Goal: Task Accomplishment & Management: Complete application form

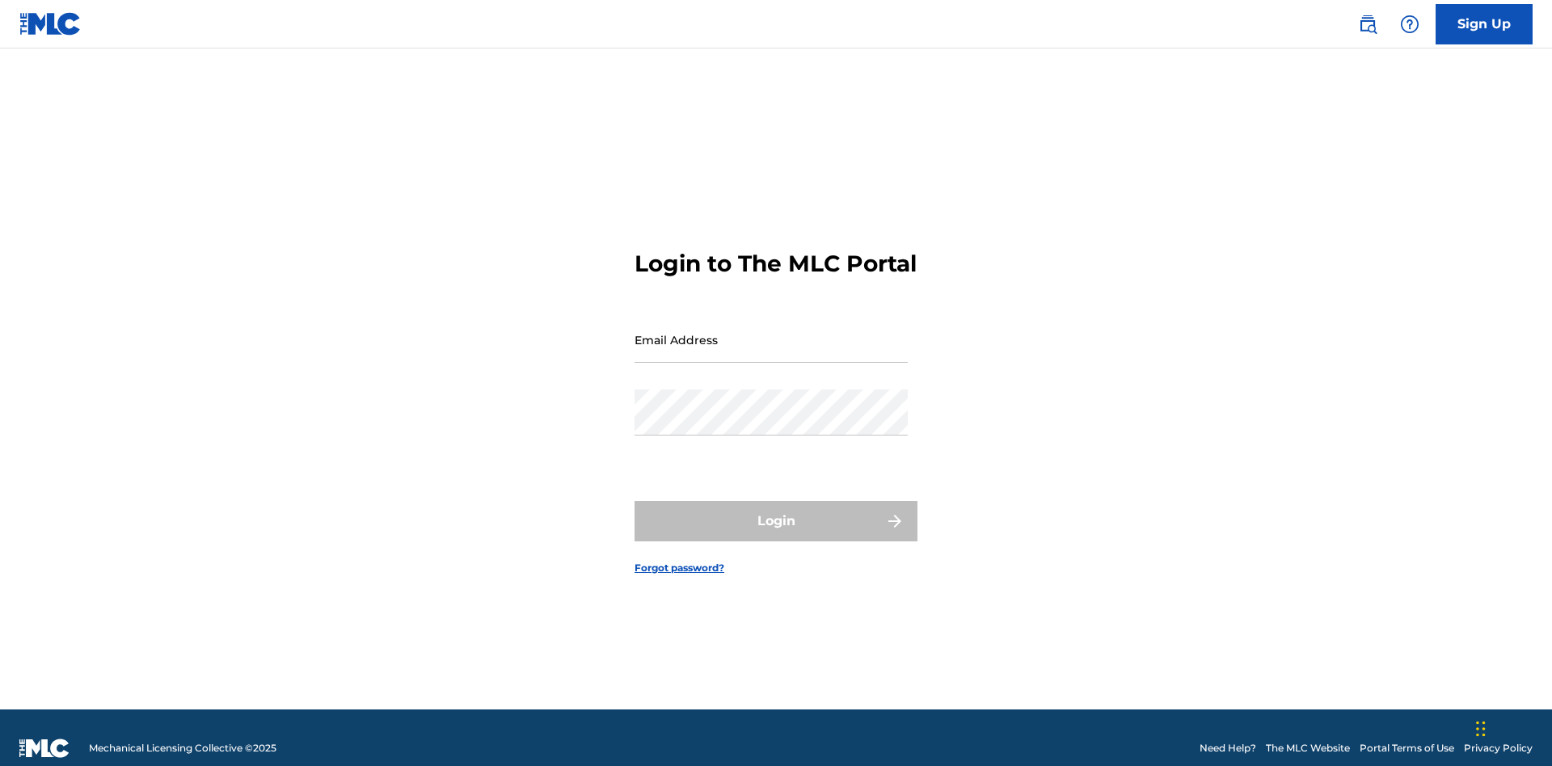
scroll to position [21, 0]
click at [771, 332] on input "Email Address" at bounding box center [770, 340] width 273 height 46
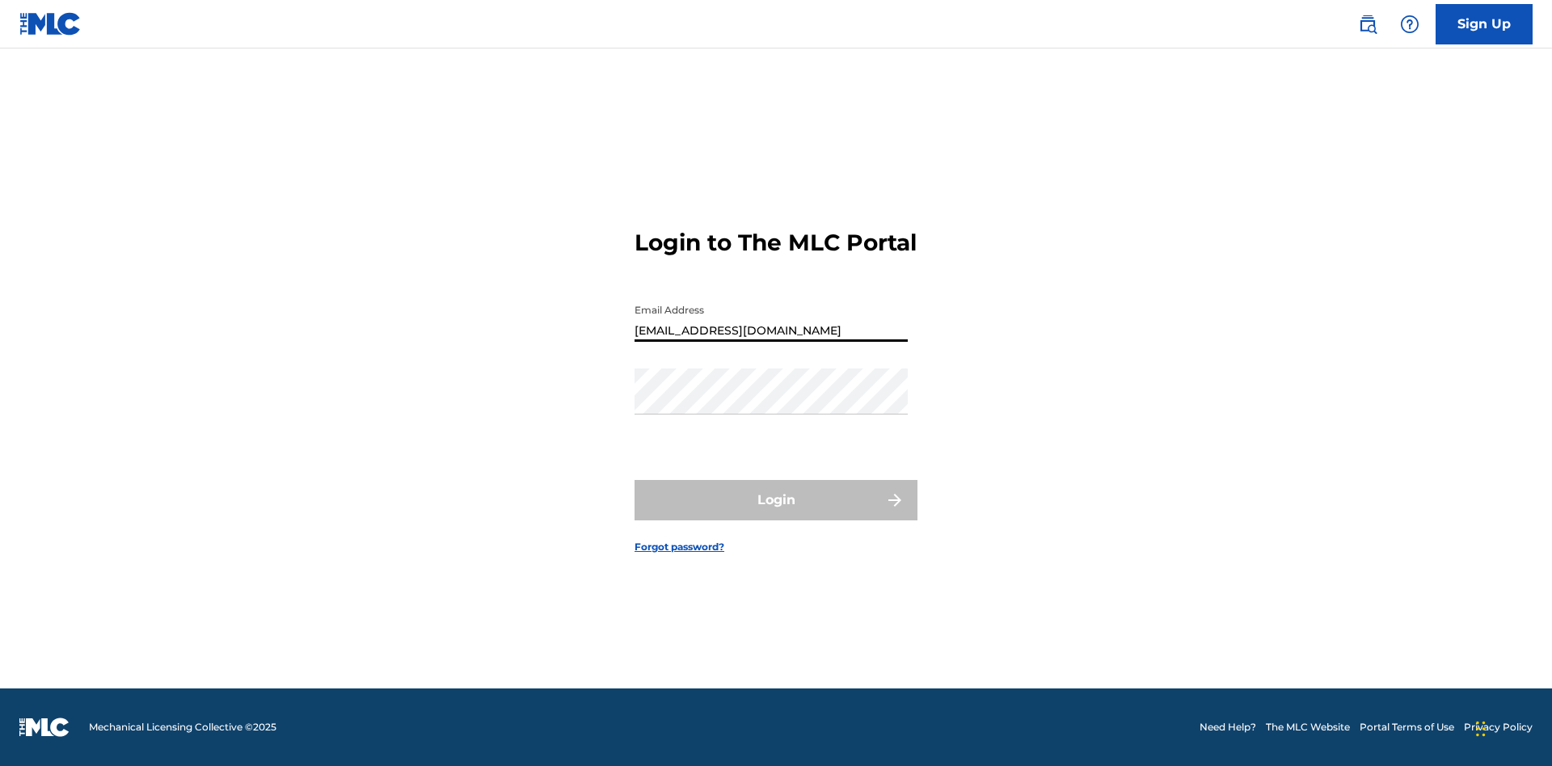
type input "Duke.McTesterson@gmail.com"
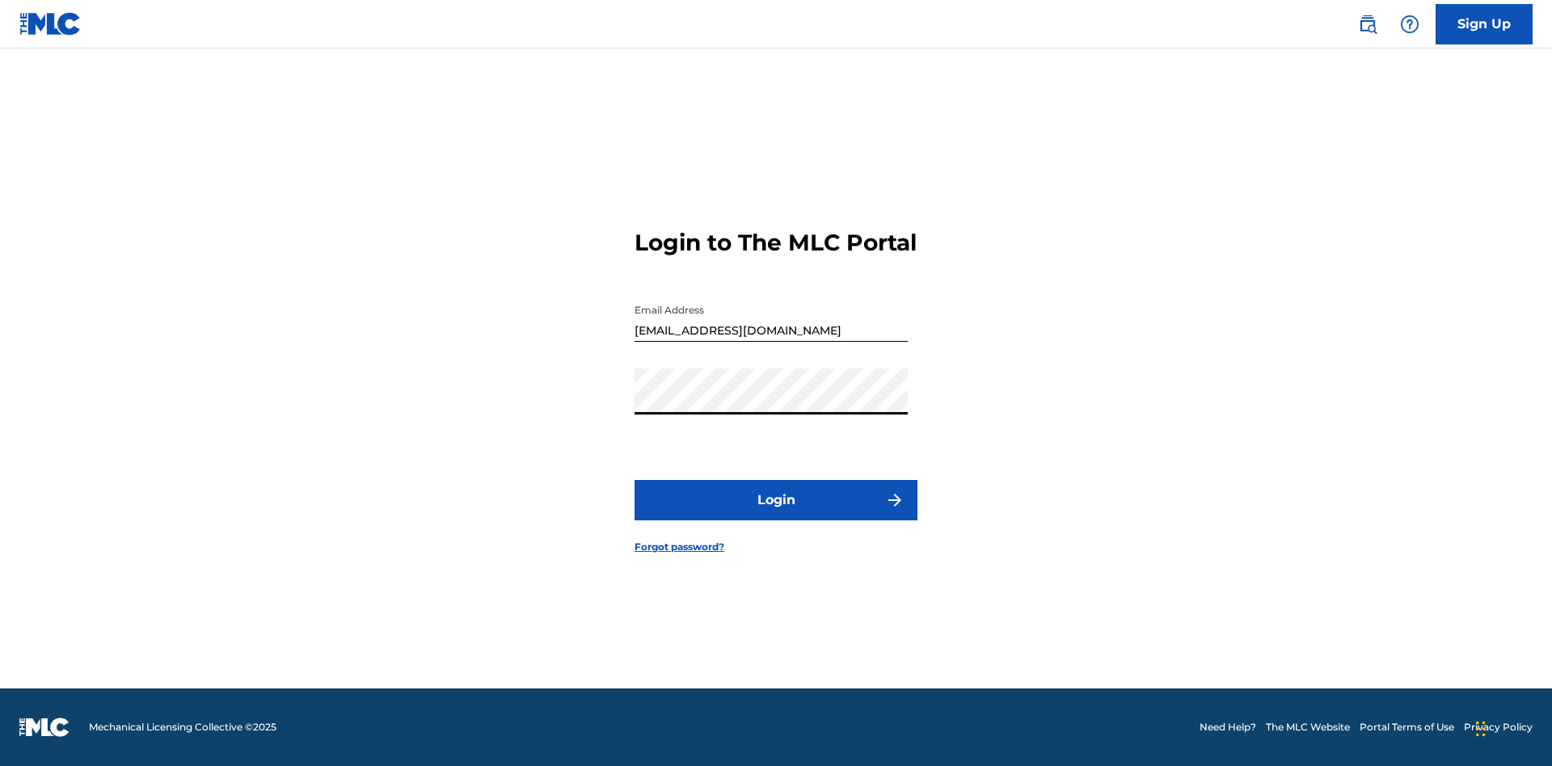
click at [776, 514] on button "Login" at bounding box center [775, 500] width 283 height 40
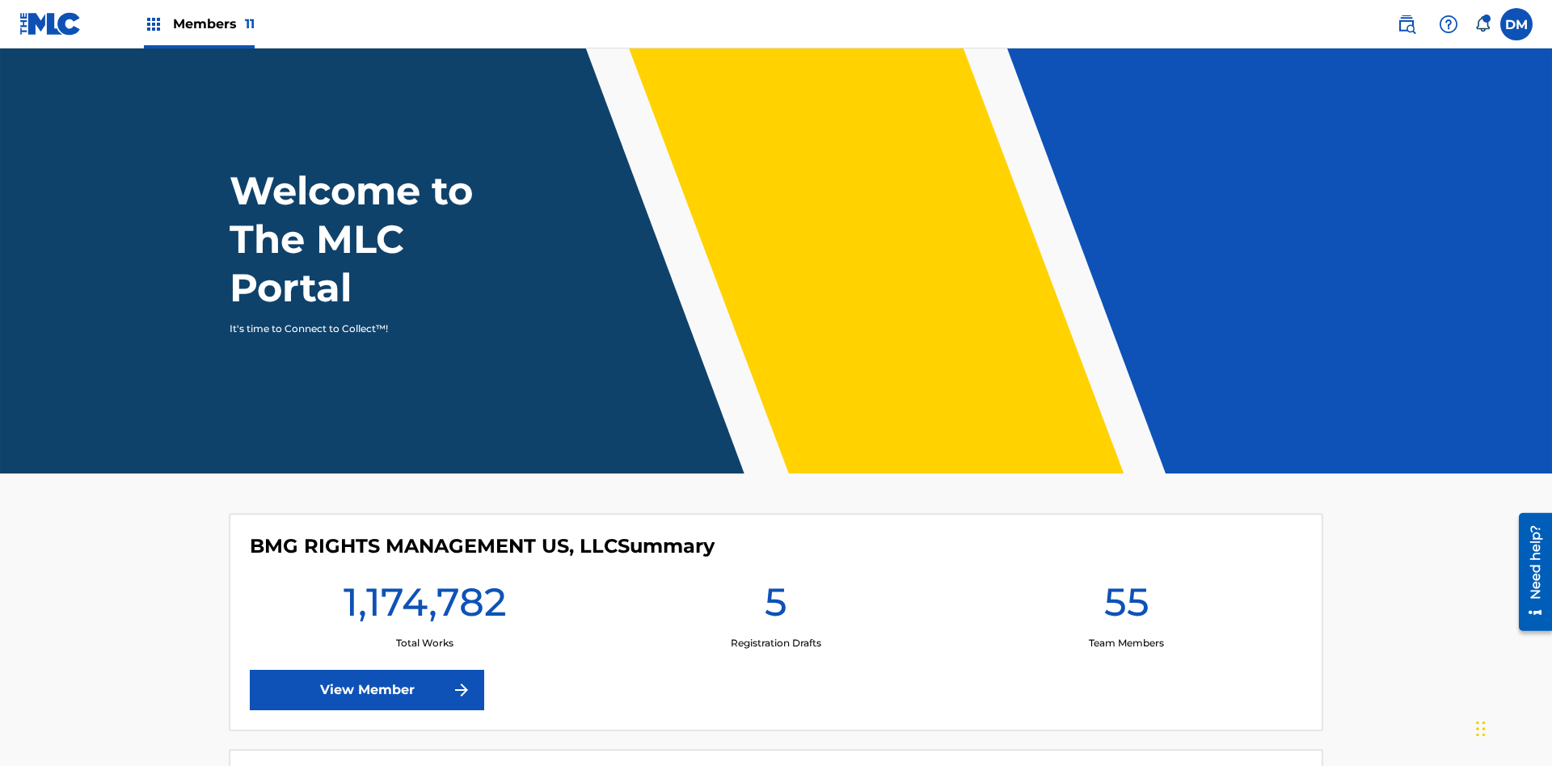
click at [199, 23] on span "Members 11" at bounding box center [214, 24] width 82 height 19
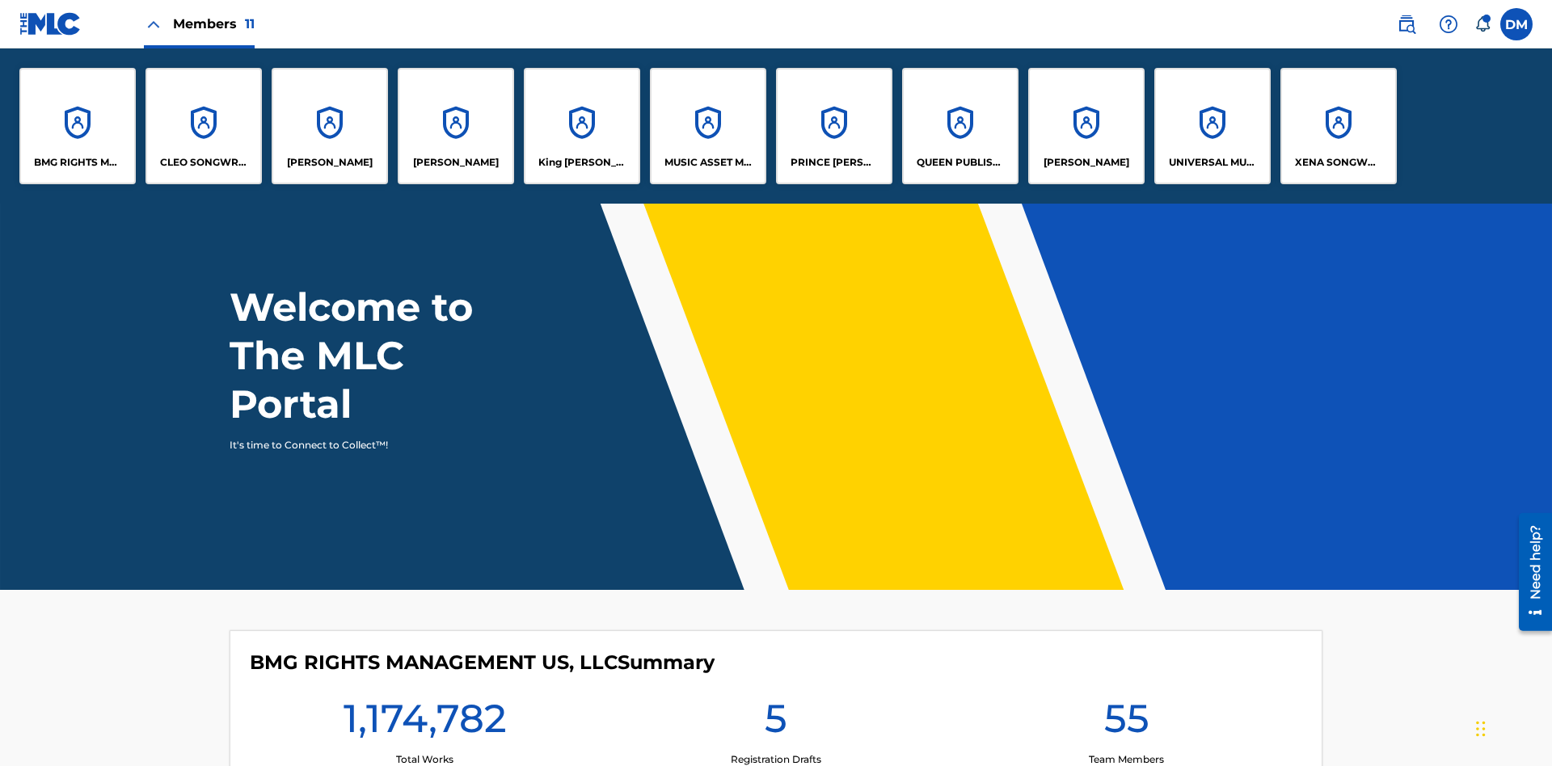
click at [1212, 162] on p "UNIVERSAL MUSIC PUB GROUP" at bounding box center [1213, 162] width 88 height 15
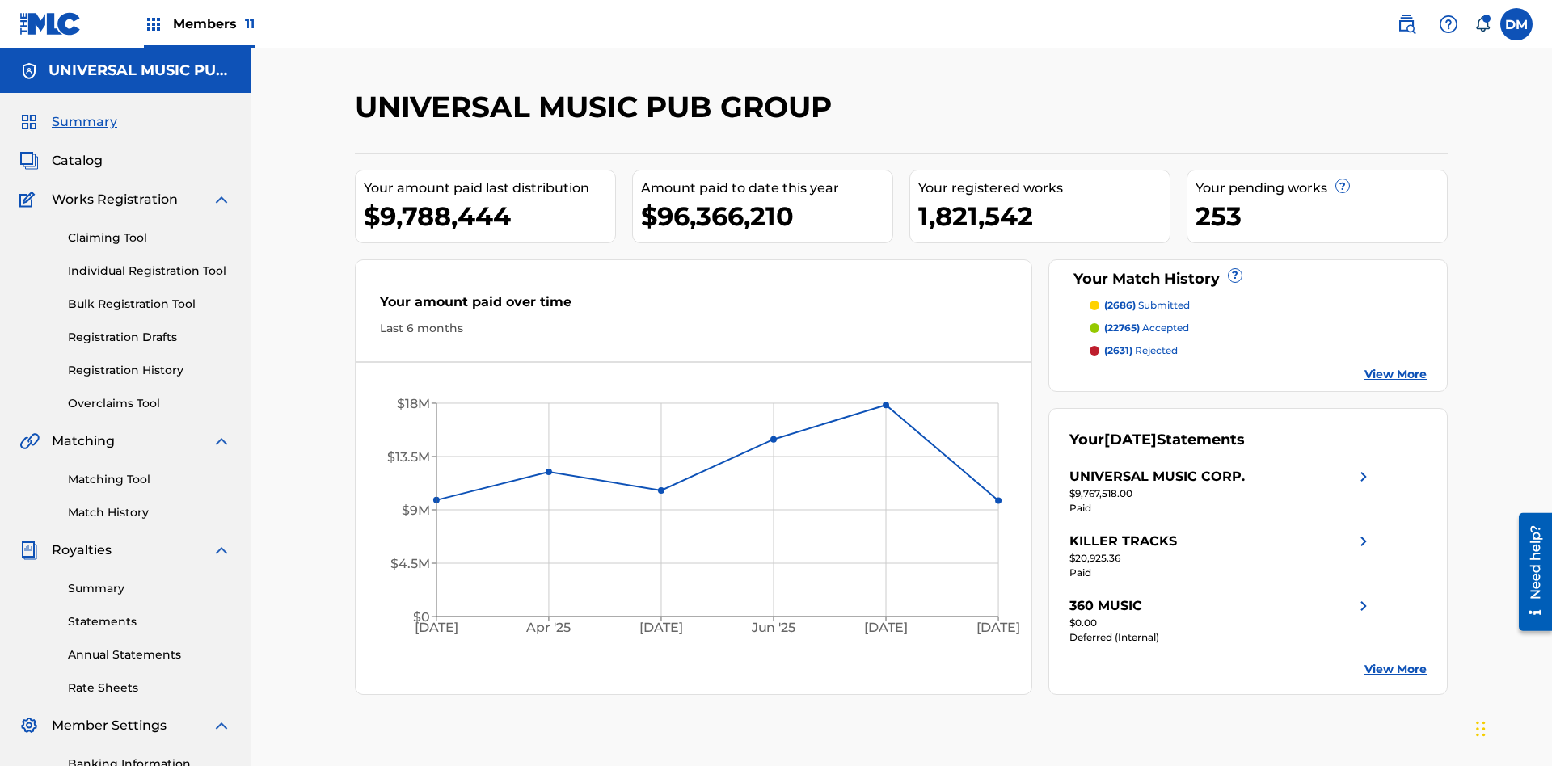
click at [150, 263] on link "Individual Registration Tool" at bounding box center [149, 271] width 163 height 17
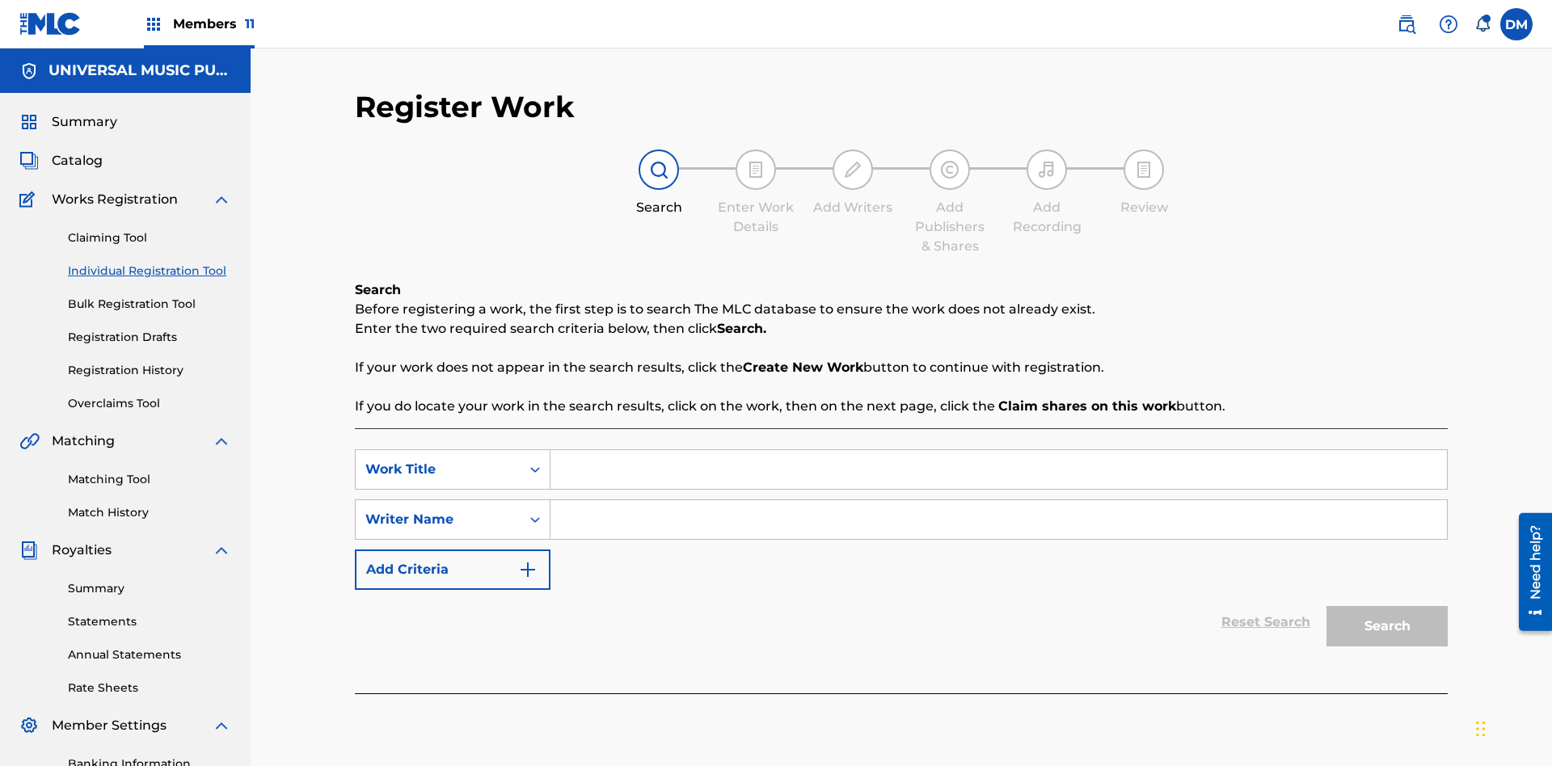
click at [998, 450] on input "Search Form" at bounding box center [998, 469] width 896 height 39
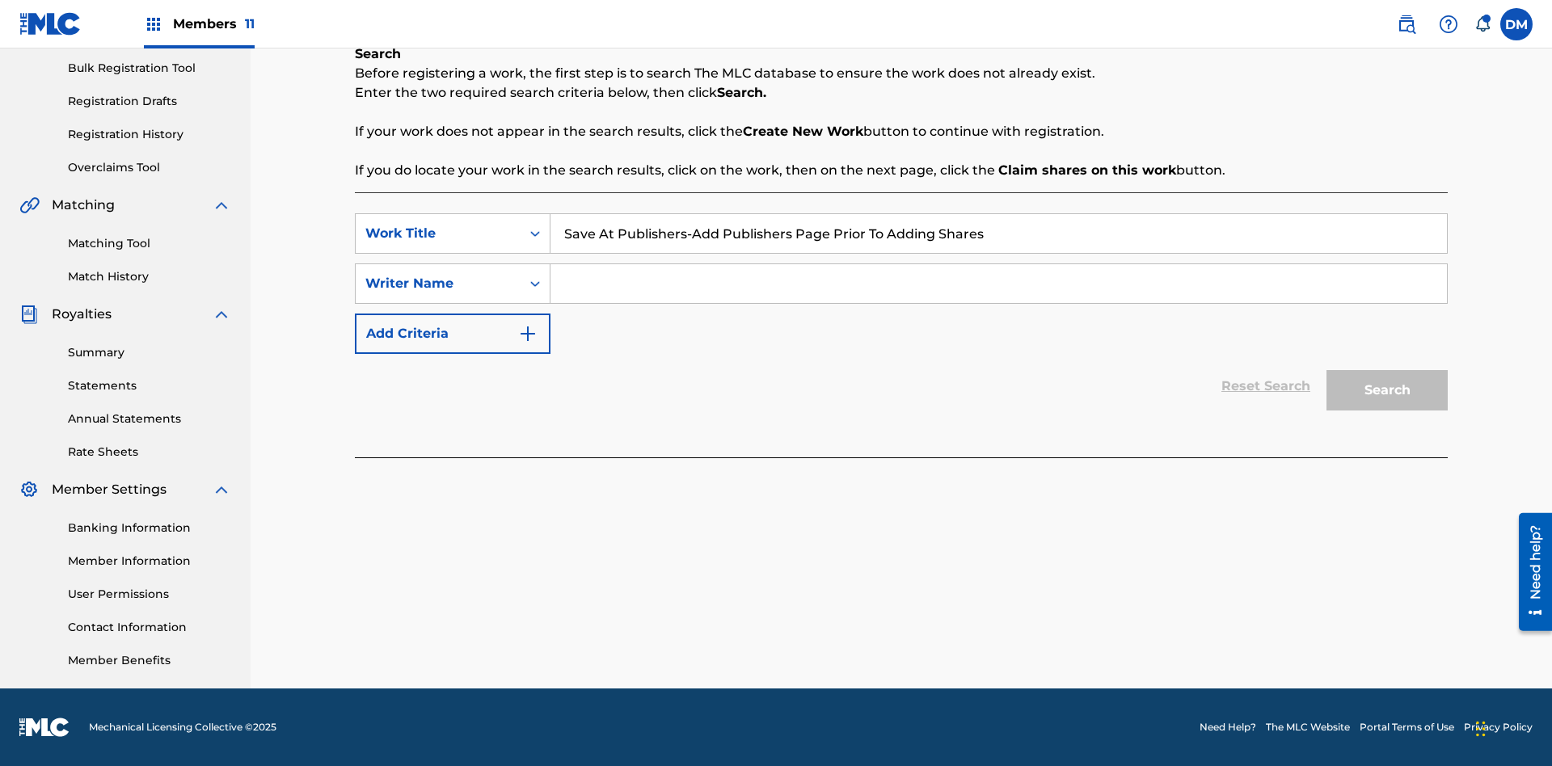
type input "Save At Publishers-Add Publishers Page Prior To Adding Shares"
click at [998, 284] on input "Search Form" at bounding box center [998, 283] width 896 height 39
type input "QWERTYUIOP"
click at [1387, 390] on button "Search" at bounding box center [1386, 390] width 121 height 40
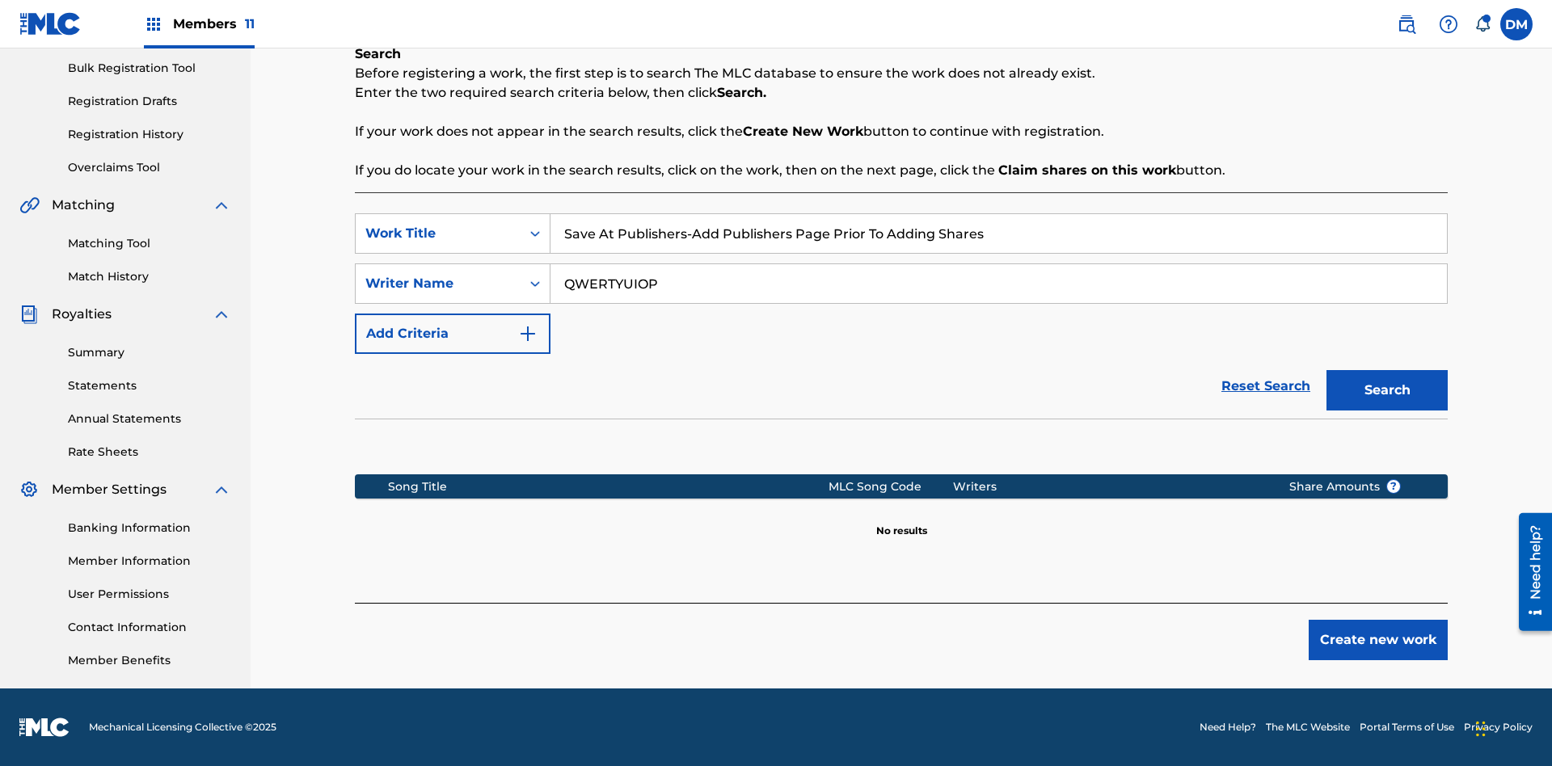
click at [1378, 640] on button "Create new work" at bounding box center [1378, 640] width 139 height 40
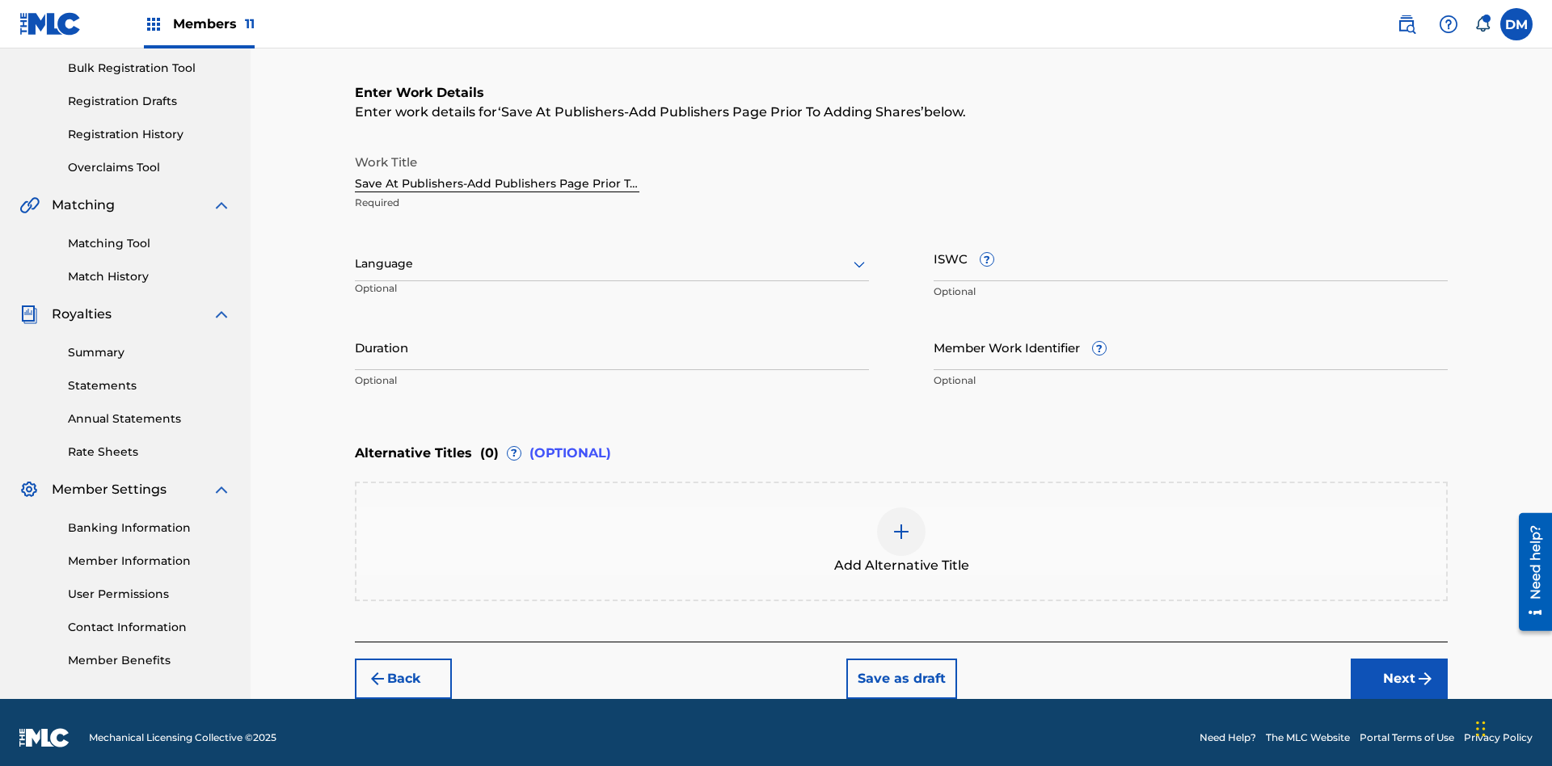
click at [612, 336] on input "Duration" at bounding box center [612, 347] width 514 height 46
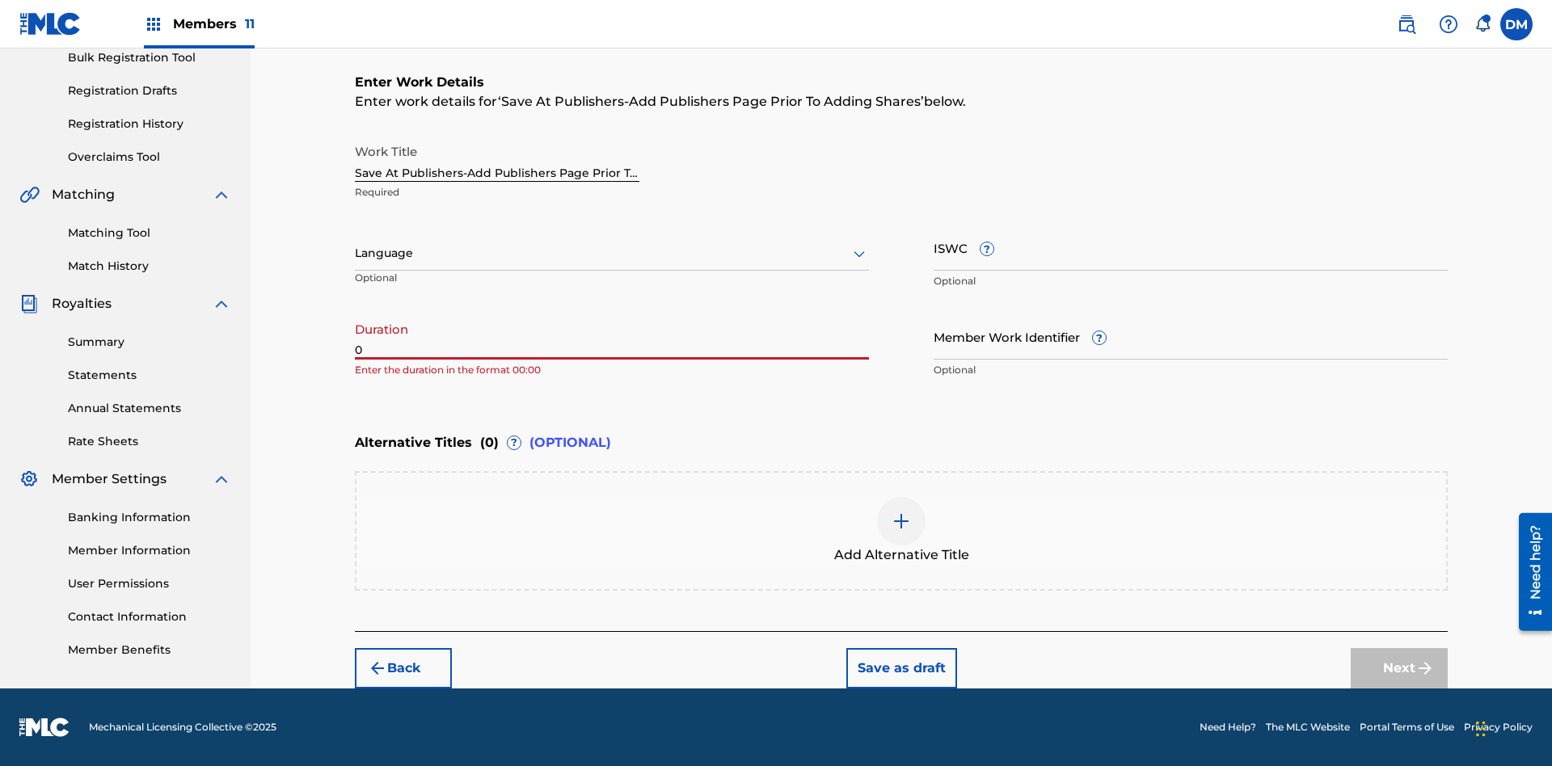
click at [612, 336] on input "0" at bounding box center [612, 337] width 514 height 46
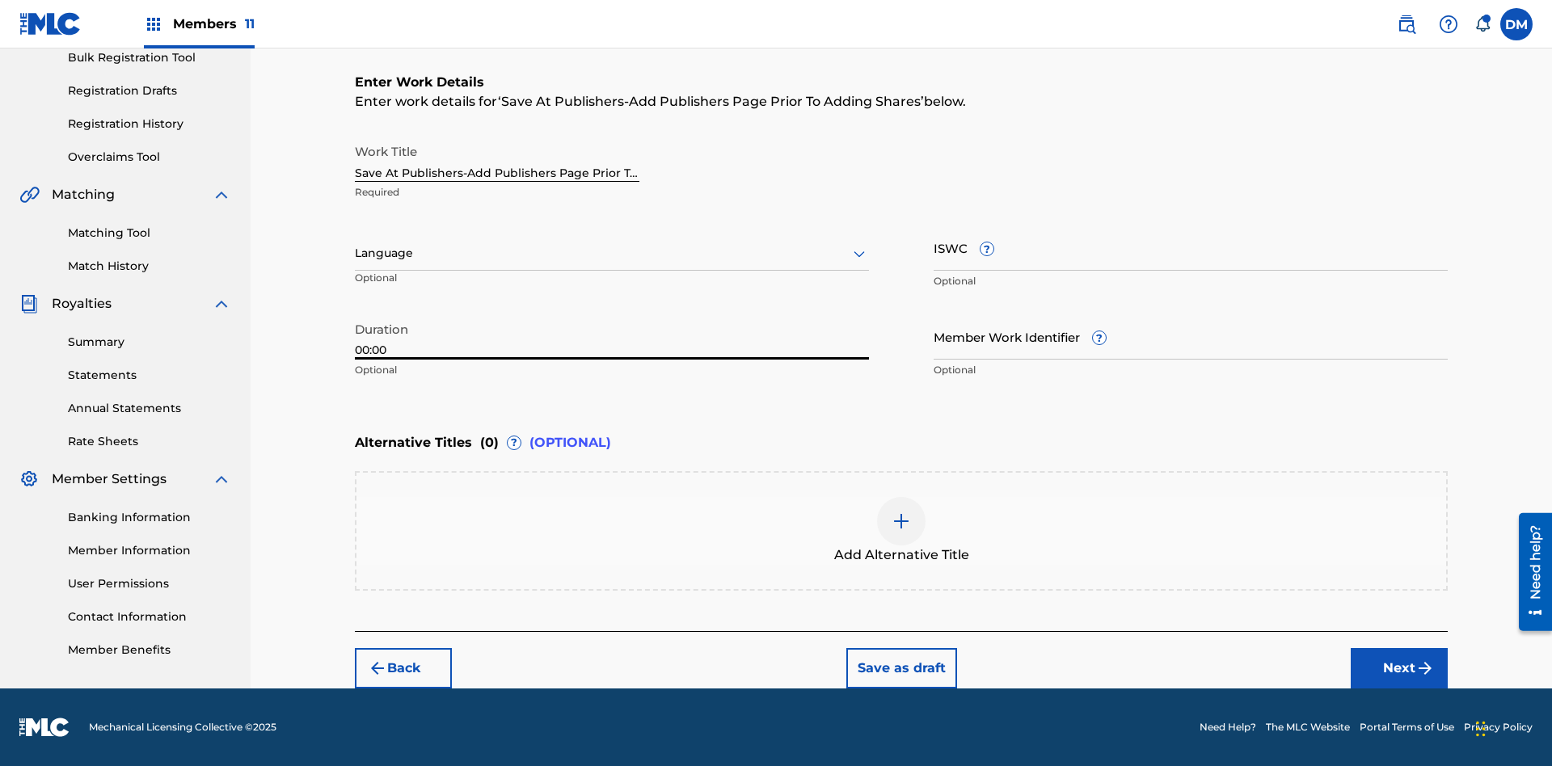
type input "00:00"
click at [859, 254] on icon at bounding box center [858, 253] width 19 height 19
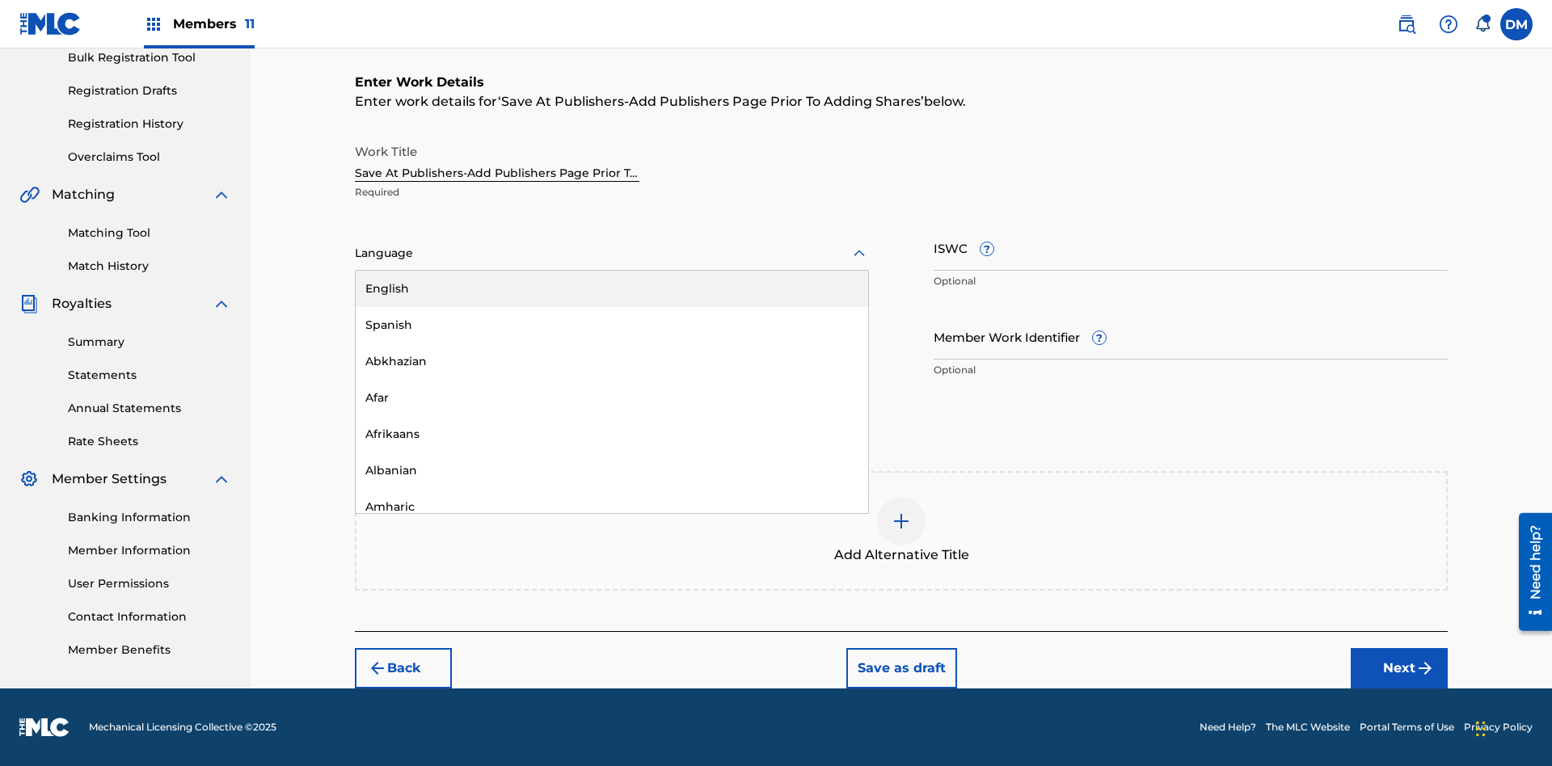
click at [612, 398] on div "Afar" at bounding box center [612, 398] width 512 height 36
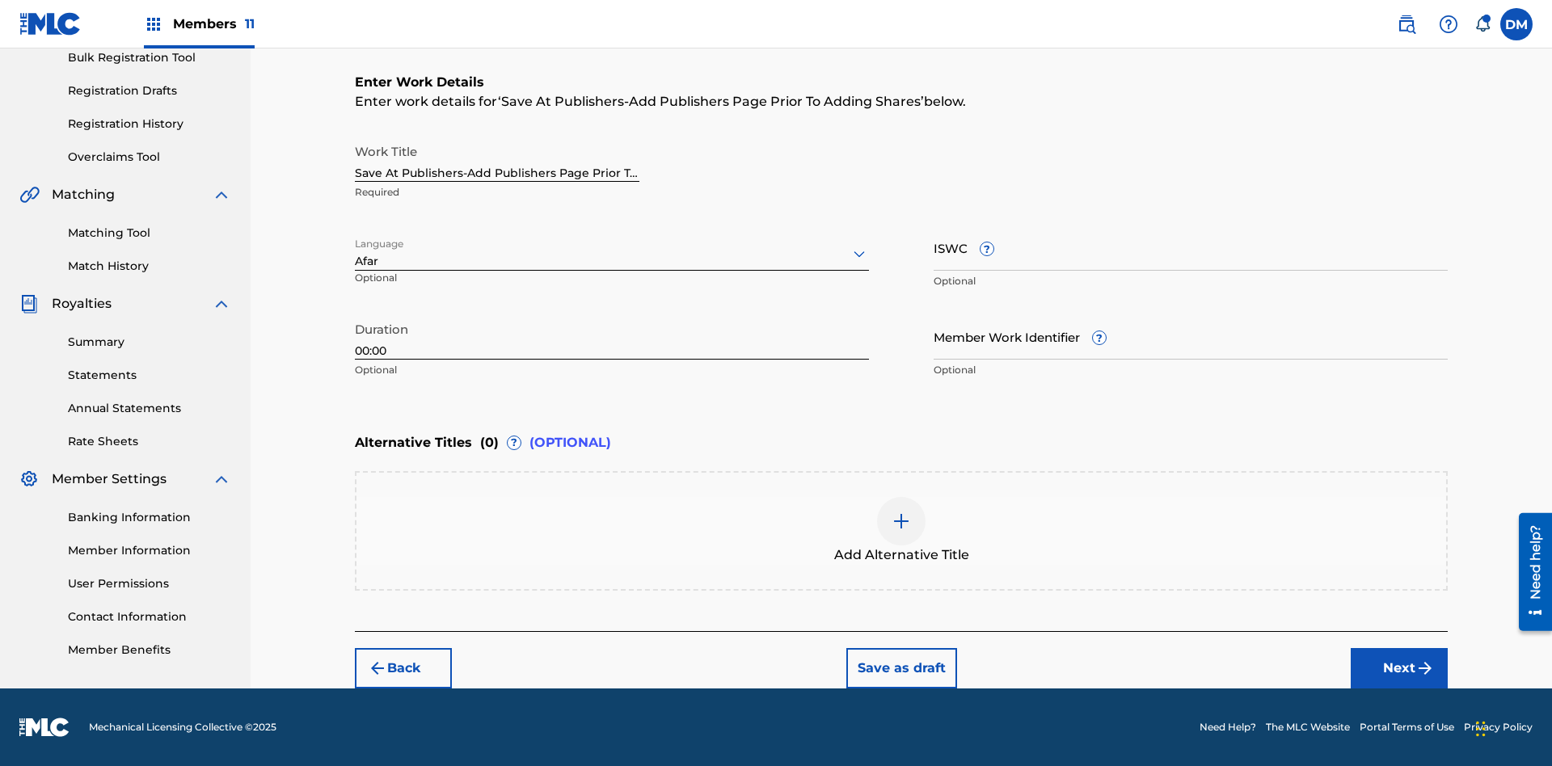
click at [1191, 336] on input "Member Work Identifier ?" at bounding box center [1191, 337] width 514 height 46
type input "2025.08.28.05"
click at [1191, 247] on input "ISWC ?" at bounding box center [1191, 248] width 514 height 46
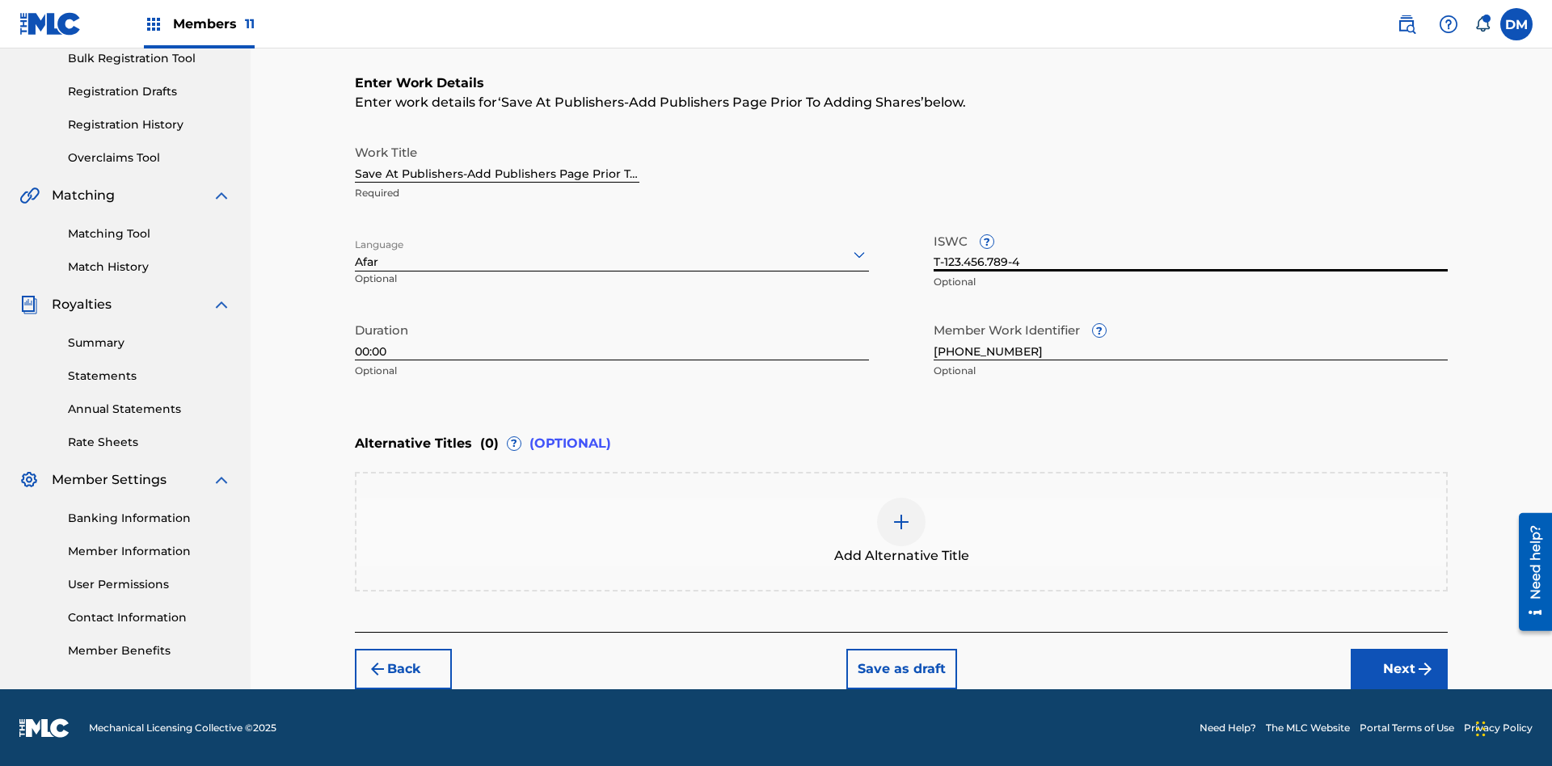
type input "T-123.456.789-4"
click at [901, 530] on img at bounding box center [900, 521] width 19 height 19
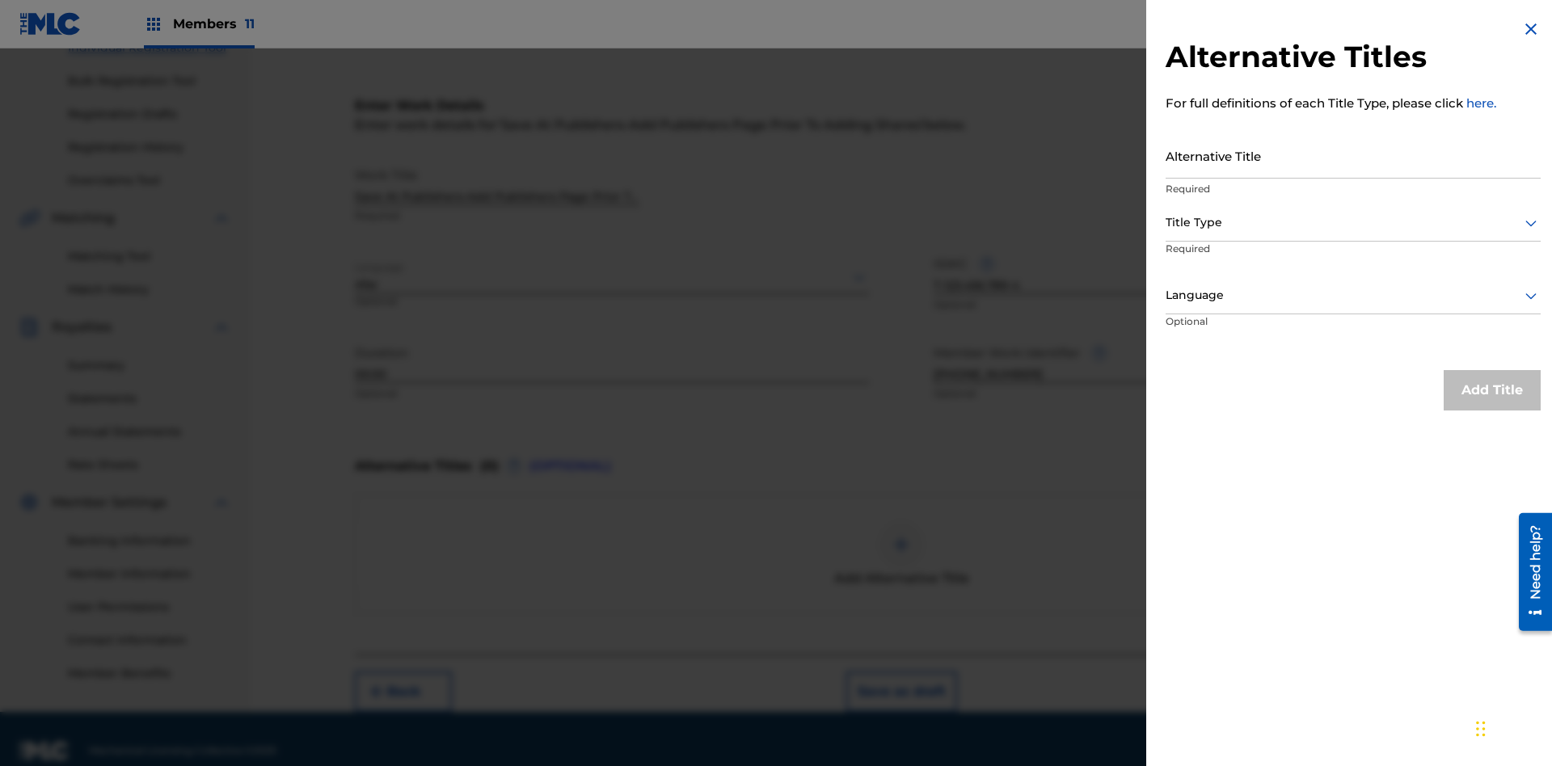
click at [1353, 155] on input "Alternative Title" at bounding box center [1352, 156] width 375 height 46
type input "Alt Title"
click at [1353, 222] on div at bounding box center [1352, 223] width 375 height 20
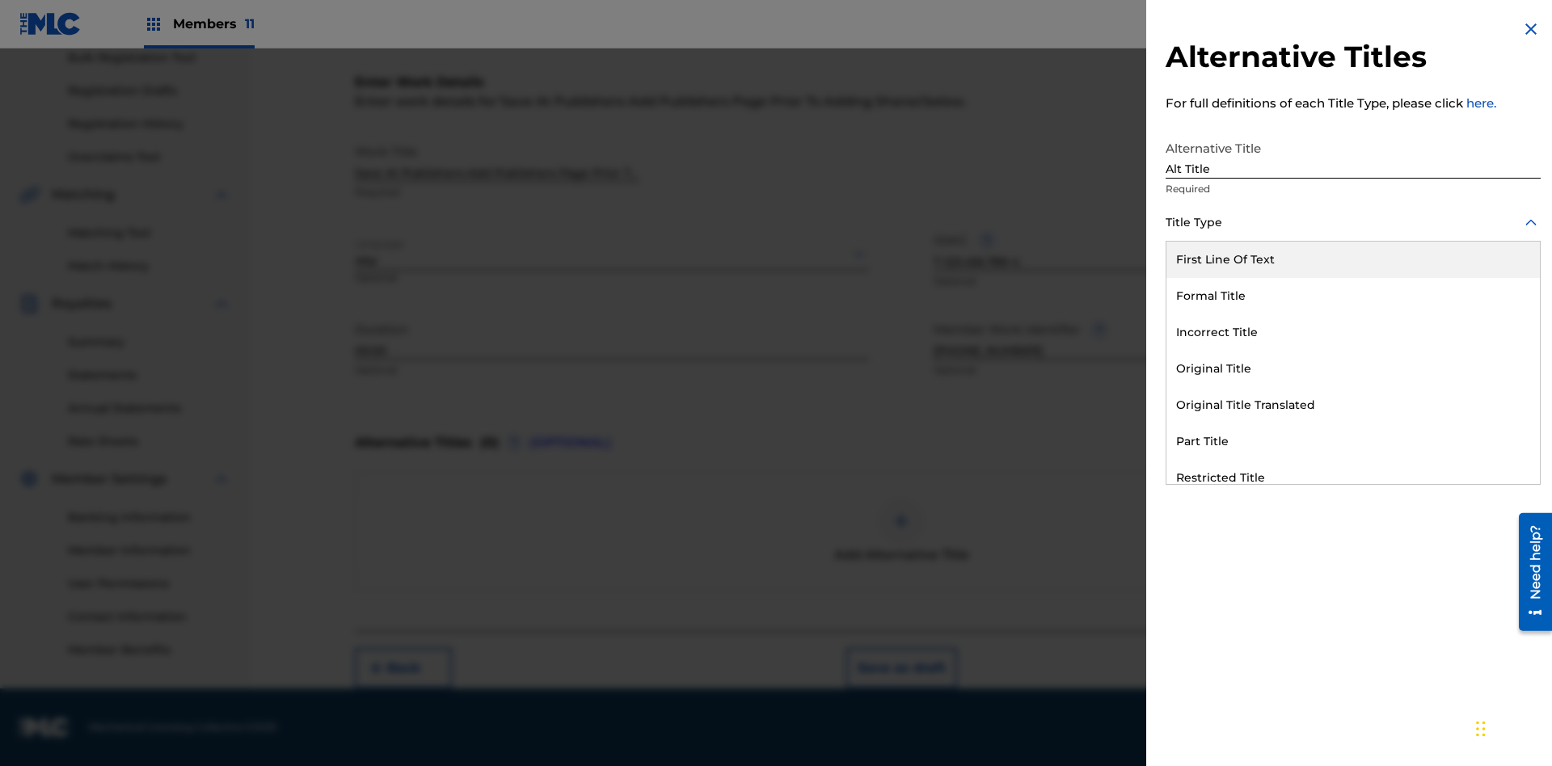
click at [1353, 369] on div "Original Title" at bounding box center [1352, 369] width 373 height 36
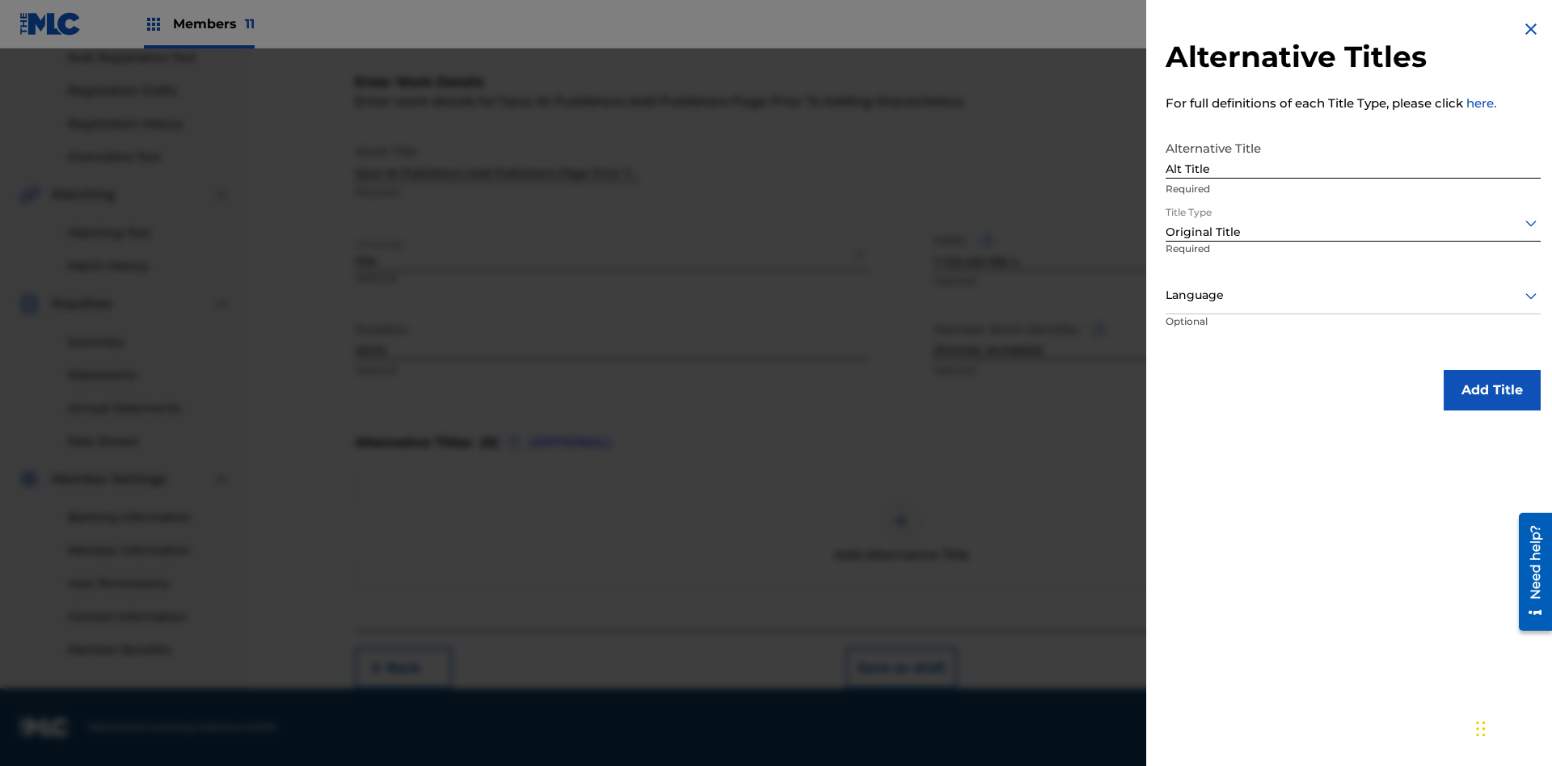
click at [1353, 295] on div at bounding box center [1352, 295] width 375 height 20
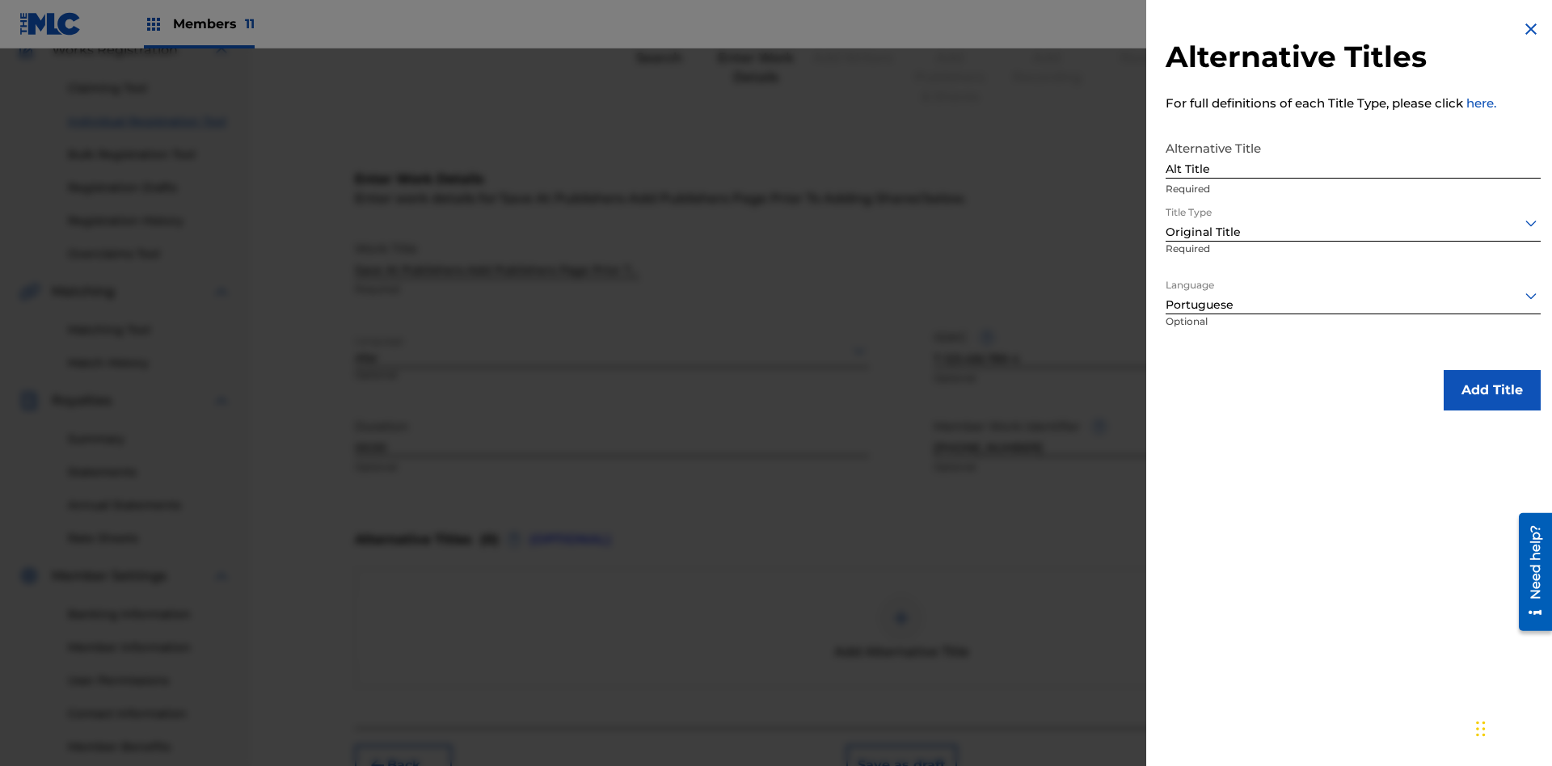
click at [1492, 390] on button "Add Title" at bounding box center [1492, 390] width 97 height 40
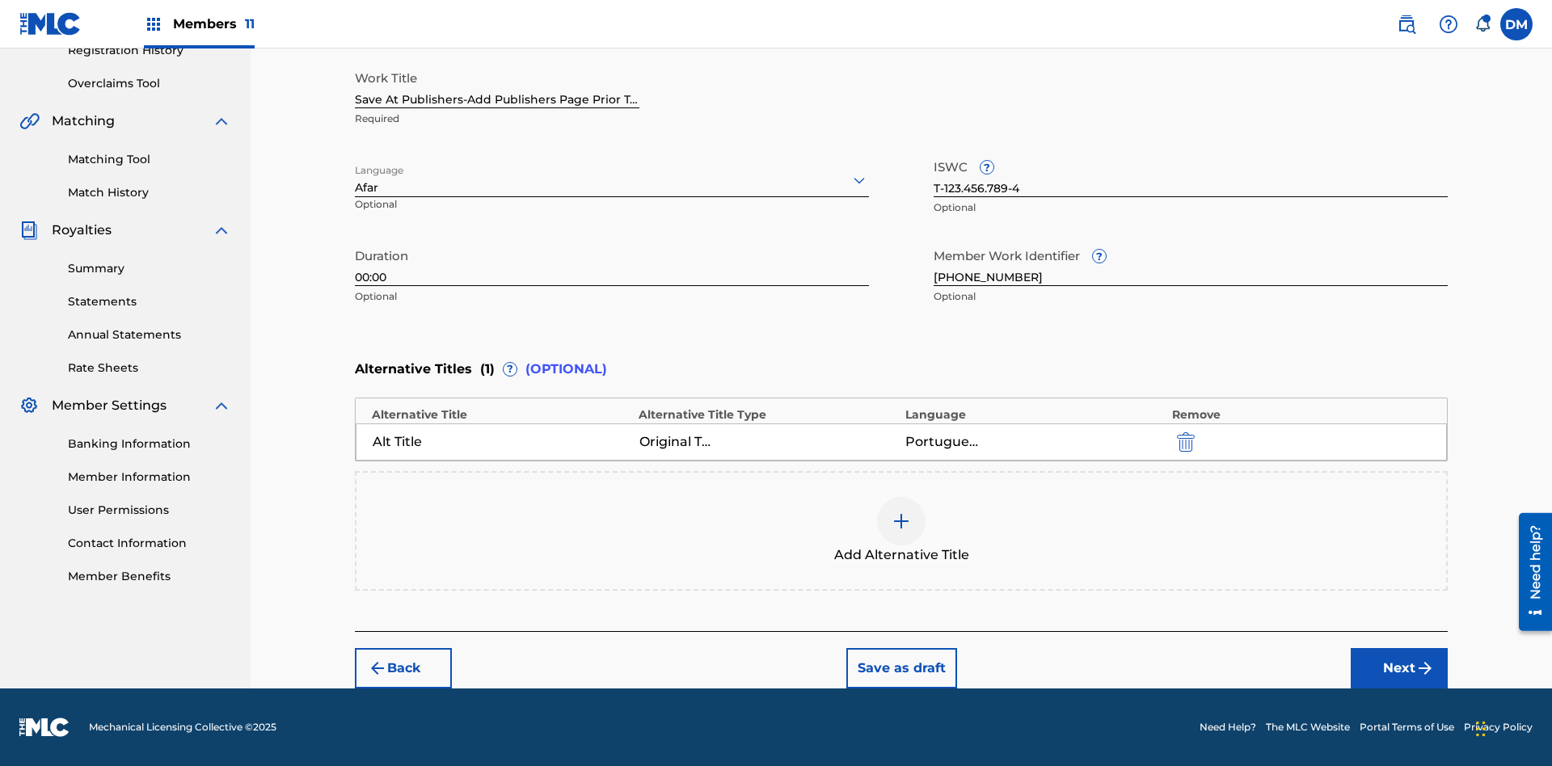
click at [1399, 668] on button "Next" at bounding box center [1399, 668] width 97 height 40
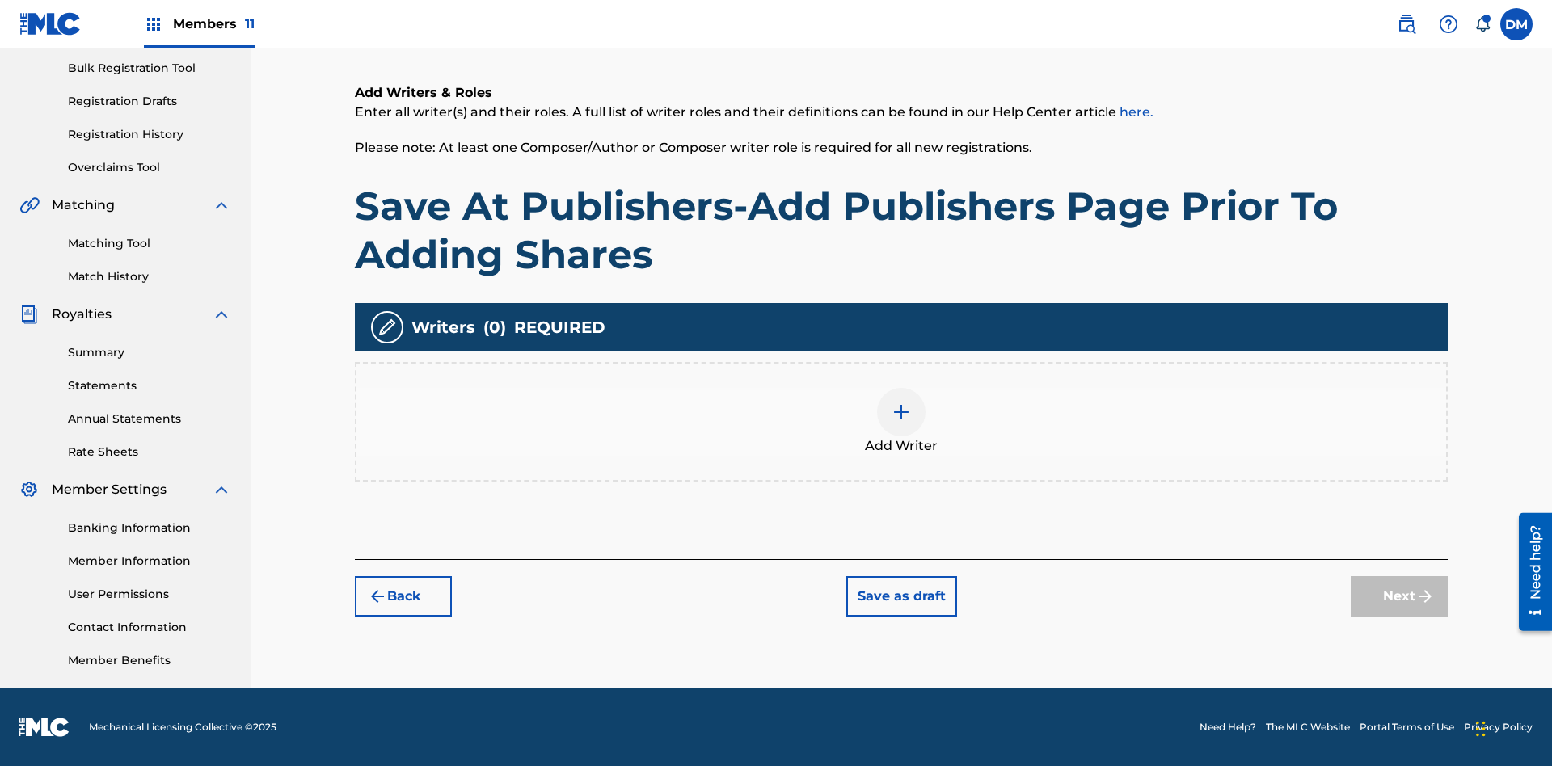
click at [901, 421] on img at bounding box center [900, 412] width 19 height 19
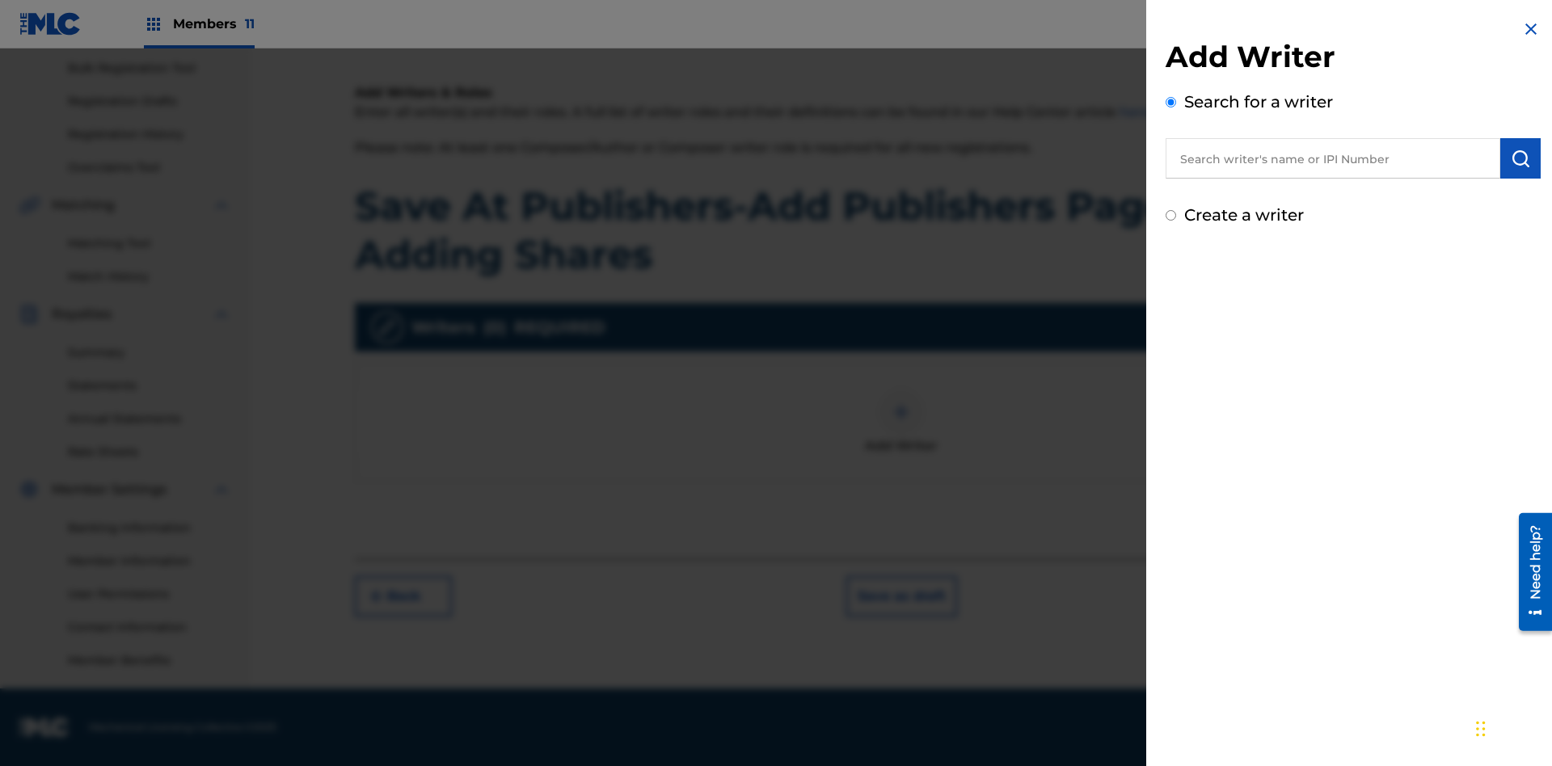
click at [1333, 158] on input "text" at bounding box center [1332, 158] width 335 height 40
type input "MARK STEVEN BERKOWITZ"
click at [1520, 158] on img "submit" at bounding box center [1520, 158] width 19 height 19
